Goal: Task Accomplishment & Management: Use online tool/utility

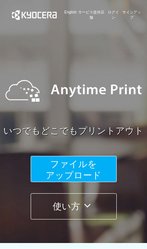
click at [80, 167] on span "ファイルを ​​アップロード" at bounding box center [74, 169] width 56 height 21
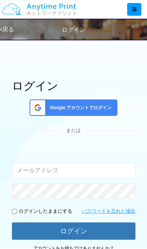
click at [86, 108] on span "Google アカウントでログイン" at bounding box center [79, 108] width 65 height 6
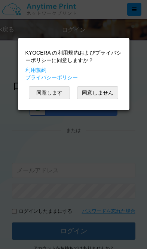
click at [47, 90] on button "同意します" at bounding box center [49, 93] width 41 height 13
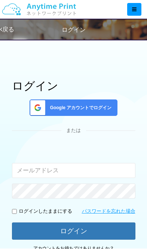
click at [98, 108] on span "Google アカウントでログイン" at bounding box center [79, 108] width 65 height 6
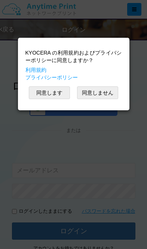
click at [48, 93] on button "同意します" at bounding box center [49, 93] width 41 height 13
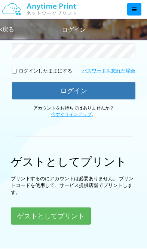
scroll to position [173, 0]
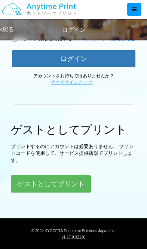
click at [69, 186] on button "ゲストとしてプリント" at bounding box center [51, 184] width 80 height 17
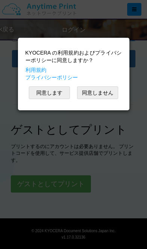
click at [54, 91] on button "同意します" at bounding box center [49, 93] width 41 height 13
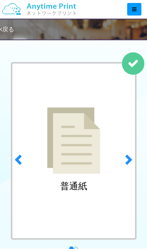
scroll to position [27, 0]
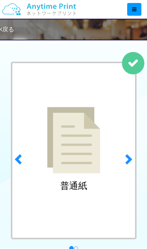
click at [133, 158] on span at bounding box center [127, 159] width 11 height 11
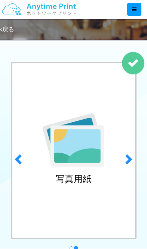
click at [21, 163] on span at bounding box center [18, 159] width 11 height 11
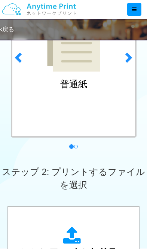
scroll to position [128, 0]
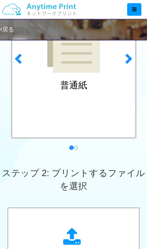
click at [88, 79] on div "普通紙" at bounding box center [74, 50] width 126 height 178
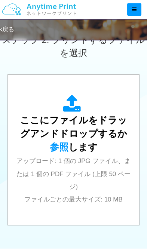
scroll to position [261, 0]
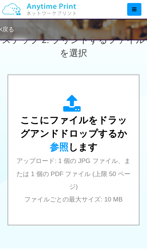
click at [88, 144] on div "ここにファイルをドラッグアンドドロップするか 参照 します アップロード: 1 個の JPG ファイル、または 1 個の PDF ファイル (上限 50 ペー…" at bounding box center [74, 150] width 116 height 111
